Goal: Transaction & Acquisition: Obtain resource

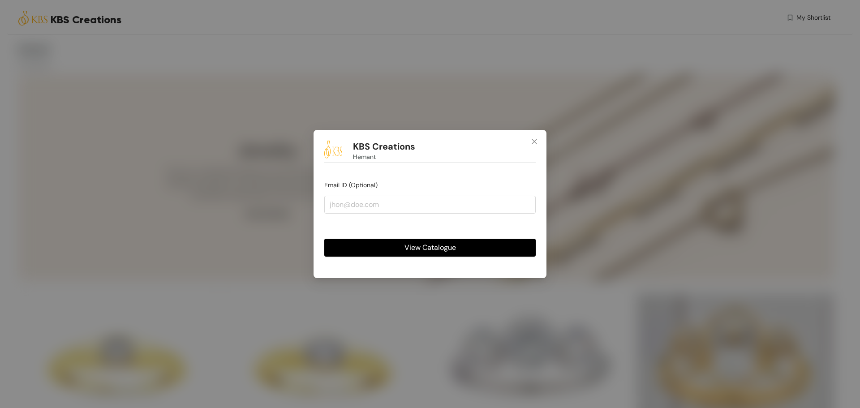
click at [445, 253] on span "View Catalogue" at bounding box center [431, 247] width 52 height 11
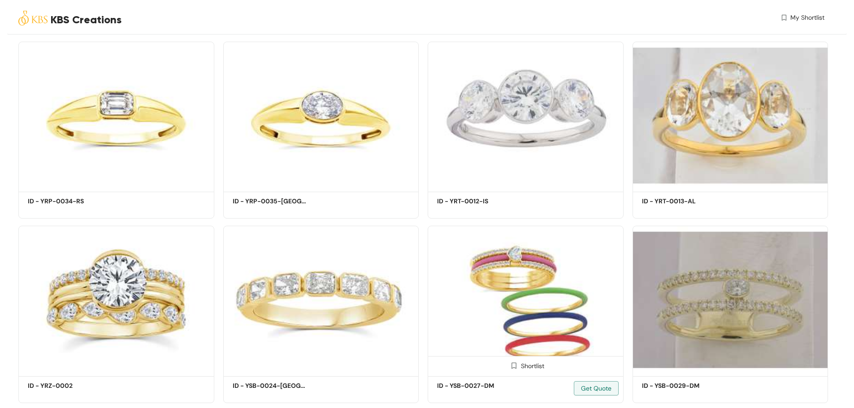
scroll to position [268, 0]
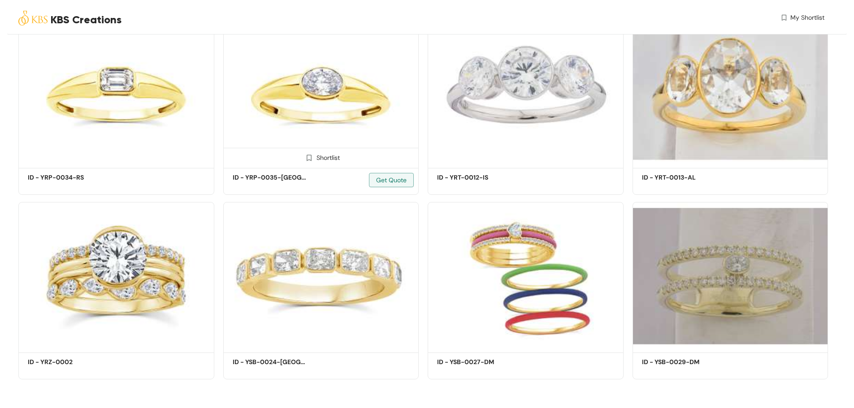
click at [321, 160] on div "Shortlist" at bounding box center [321, 157] width 38 height 9
click at [525, 159] on div "Shortlist" at bounding box center [525, 157] width 38 height 9
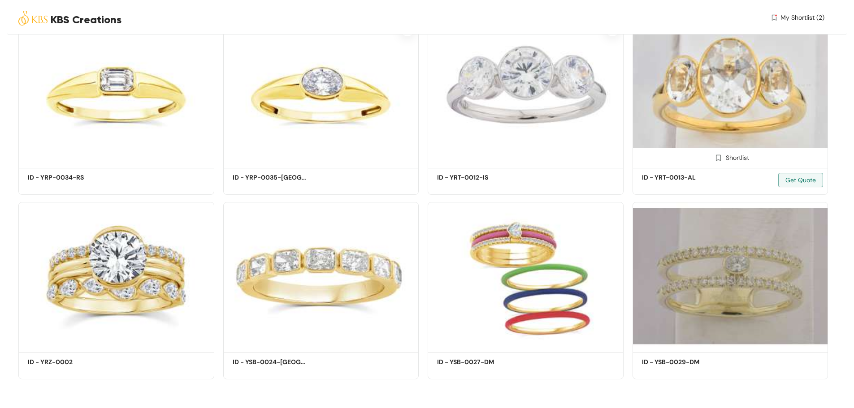
click at [732, 156] on div "Shortlist" at bounding box center [730, 157] width 38 height 9
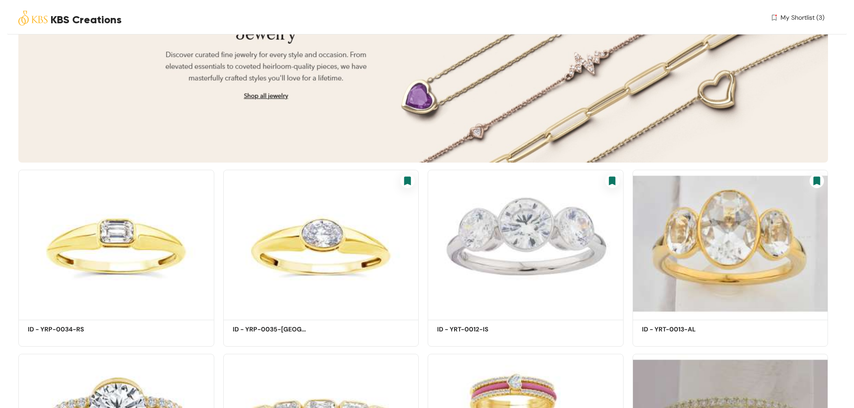
scroll to position [0, 0]
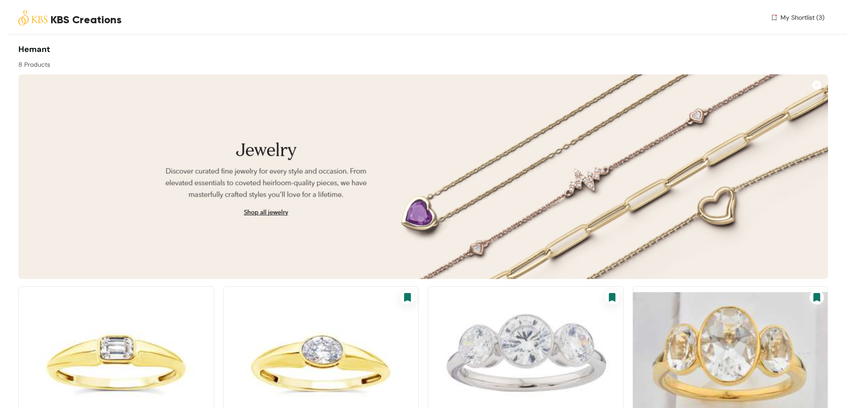
click at [791, 17] on span "My Shortlist (3)" at bounding box center [802, 17] width 44 height 9
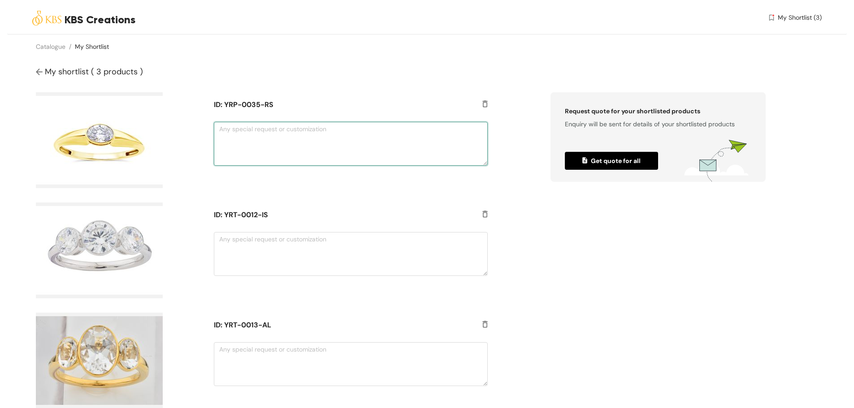
click at [358, 153] on textarea at bounding box center [351, 144] width 274 height 44
type textarea "in round"
click at [305, 244] on textarea at bounding box center [351, 254] width 274 height 44
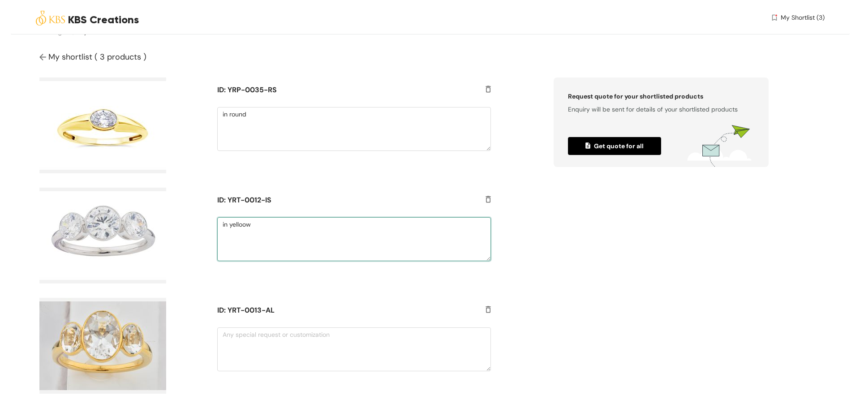
scroll to position [22, 0]
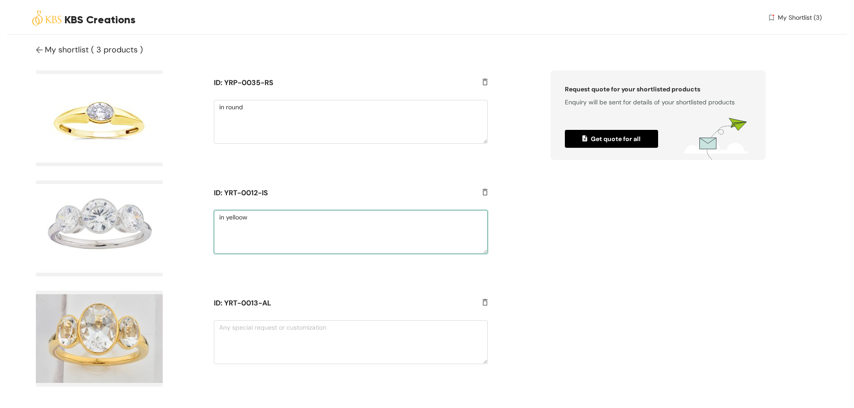
type textarea "in yelloow"
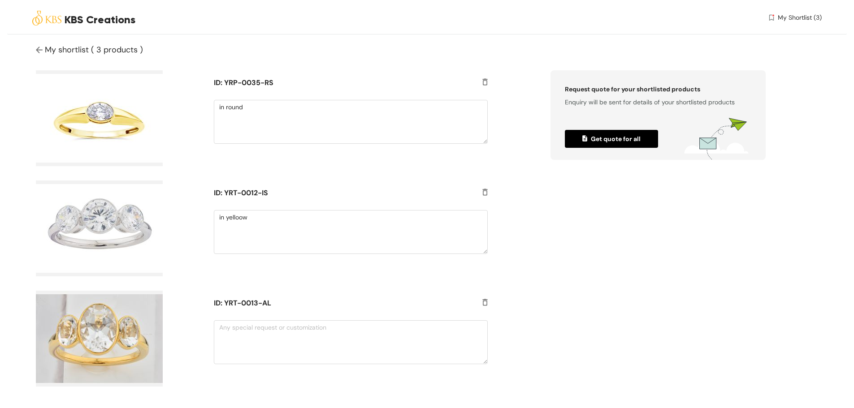
click at [610, 139] on span "Get quote for all" at bounding box center [611, 139] width 58 height 10
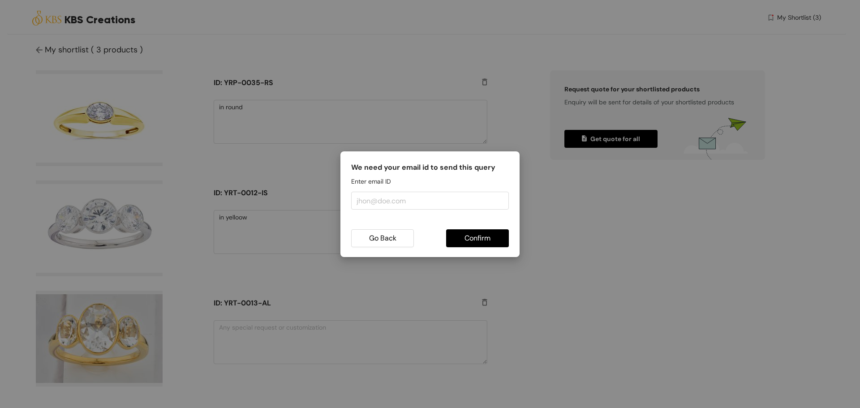
click at [477, 239] on span "Confirm" at bounding box center [478, 238] width 26 height 11
click at [455, 201] on input "email" at bounding box center [430, 201] width 158 height 18
type input "[EMAIL_ADDRESS][DOMAIN_NAME]"
click at [471, 239] on span "Confirm" at bounding box center [478, 238] width 26 height 11
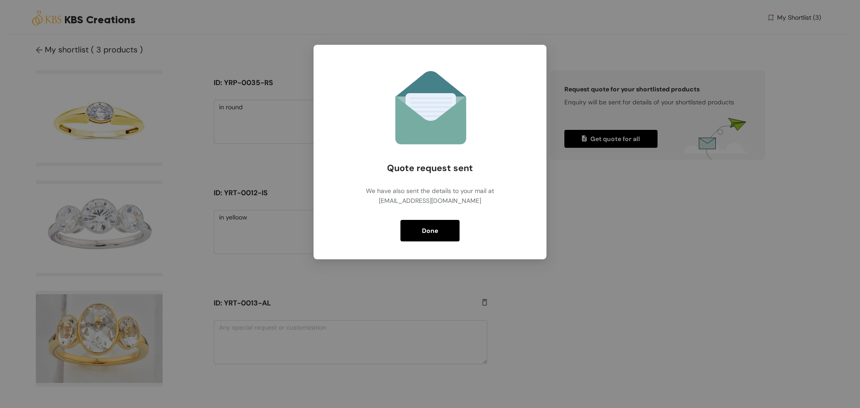
click at [440, 230] on button "Done" at bounding box center [430, 231] width 59 height 22
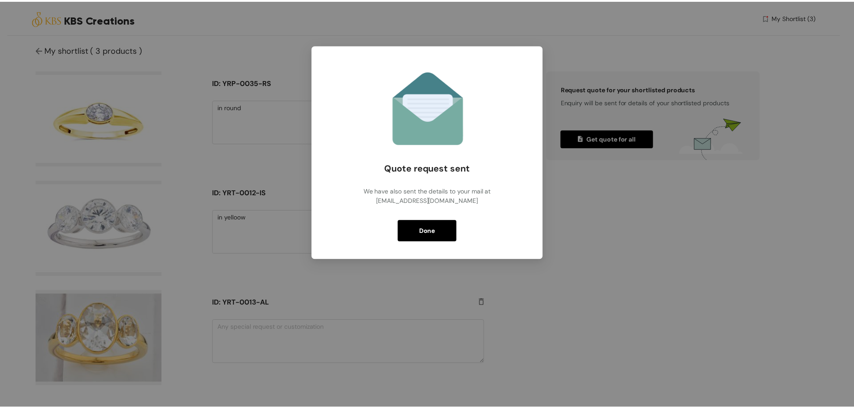
scroll to position [0, 0]
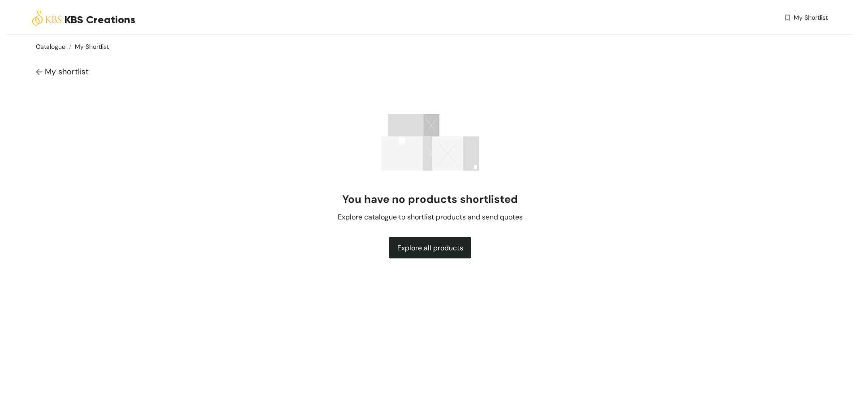
click at [44, 44] on link "Catalogue" at bounding box center [51, 47] width 30 height 8
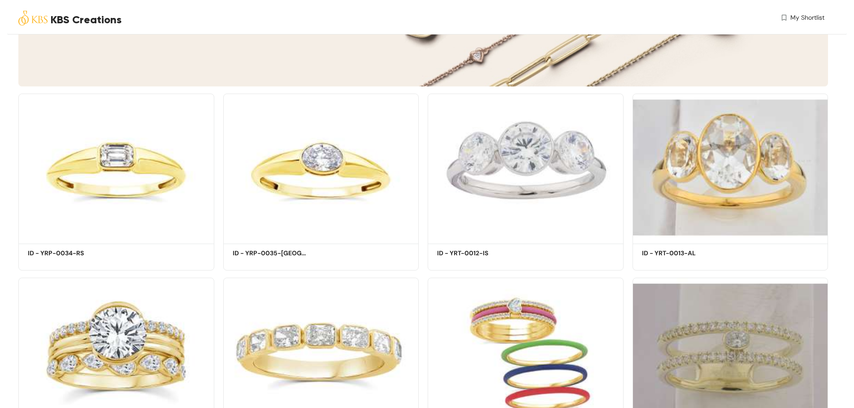
scroll to position [268, 0]
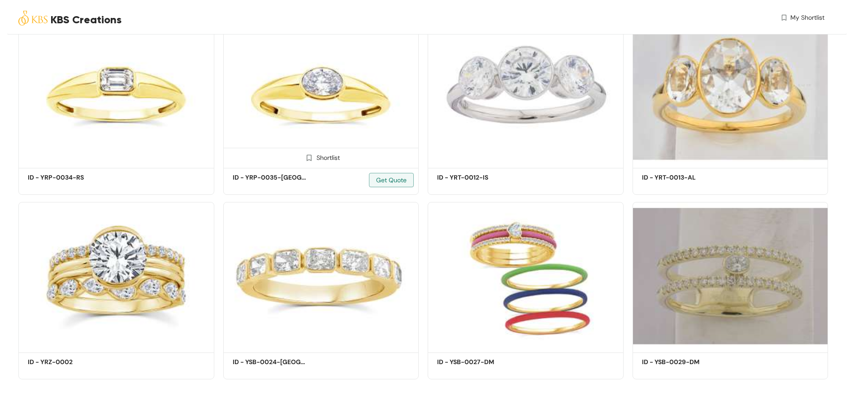
click at [295, 113] on img at bounding box center [321, 92] width 196 height 148
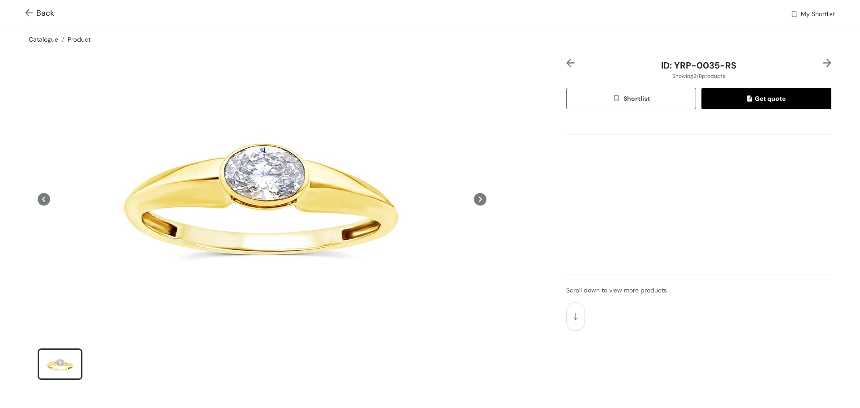
click at [45, 41] on link "Catalogue" at bounding box center [44, 39] width 30 height 8
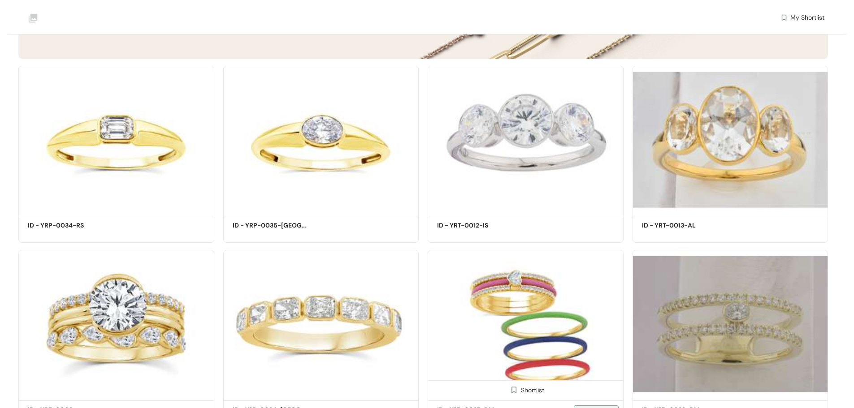
scroll to position [256, 0]
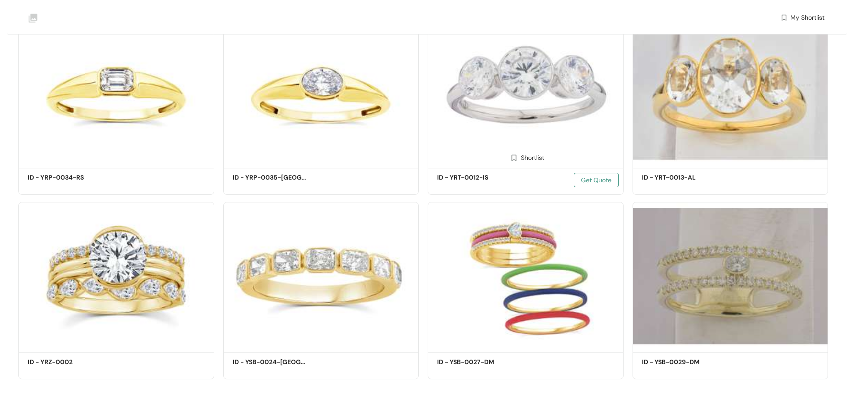
click at [594, 178] on span "Get Quote" at bounding box center [596, 180] width 30 height 10
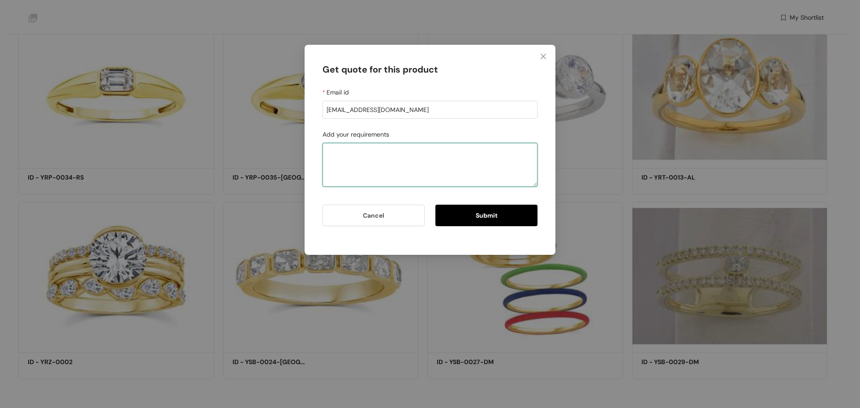
click at [407, 154] on textarea "Add your requirements" at bounding box center [430, 165] width 215 height 44
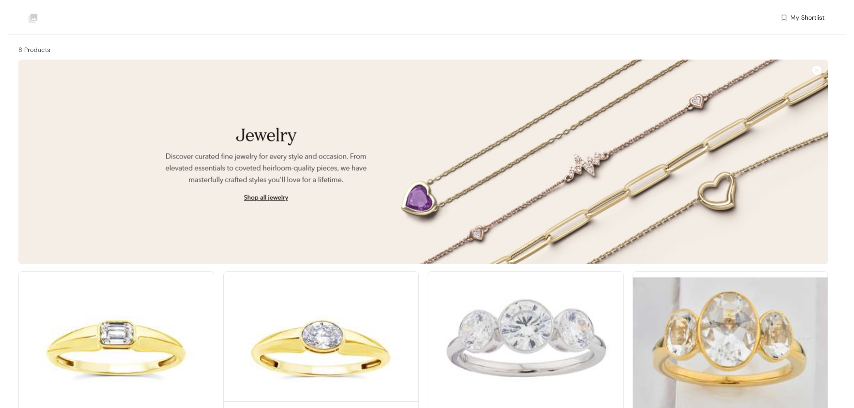
scroll to position [0, 0]
